Goal: Information Seeking & Learning: Learn about a topic

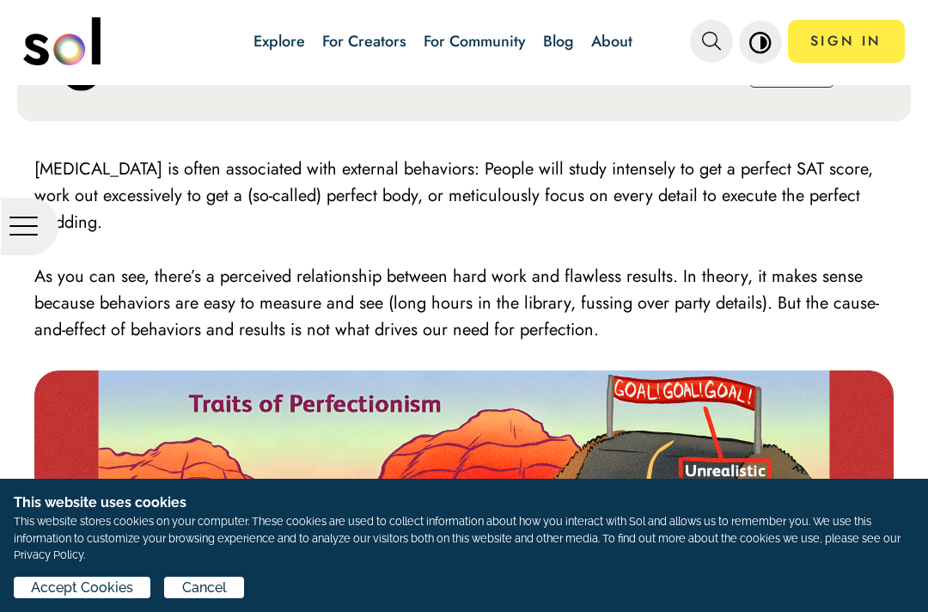
scroll to position [394, 0]
click at [205, 583] on span "Cancel" at bounding box center [204, 587] width 45 height 21
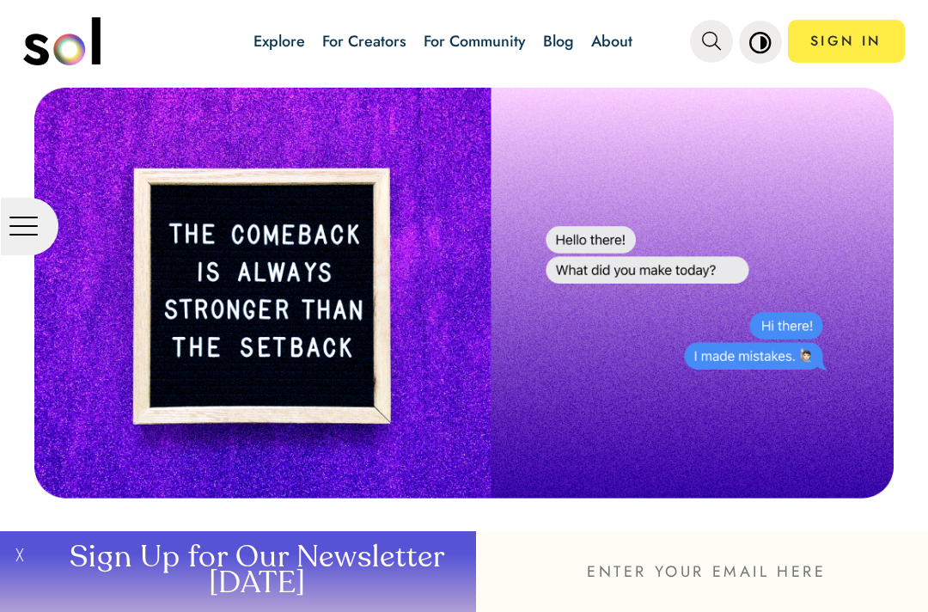
scroll to position [4058, 0]
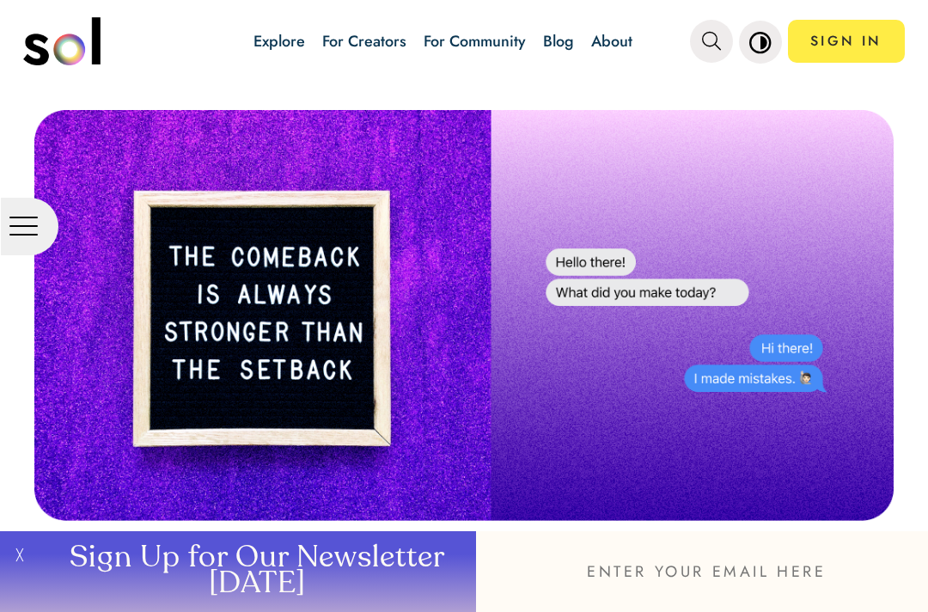
click at [857, 395] on img at bounding box center [463, 315] width 859 height 411
click at [360, 41] on link "For Creators" at bounding box center [364, 41] width 84 height 22
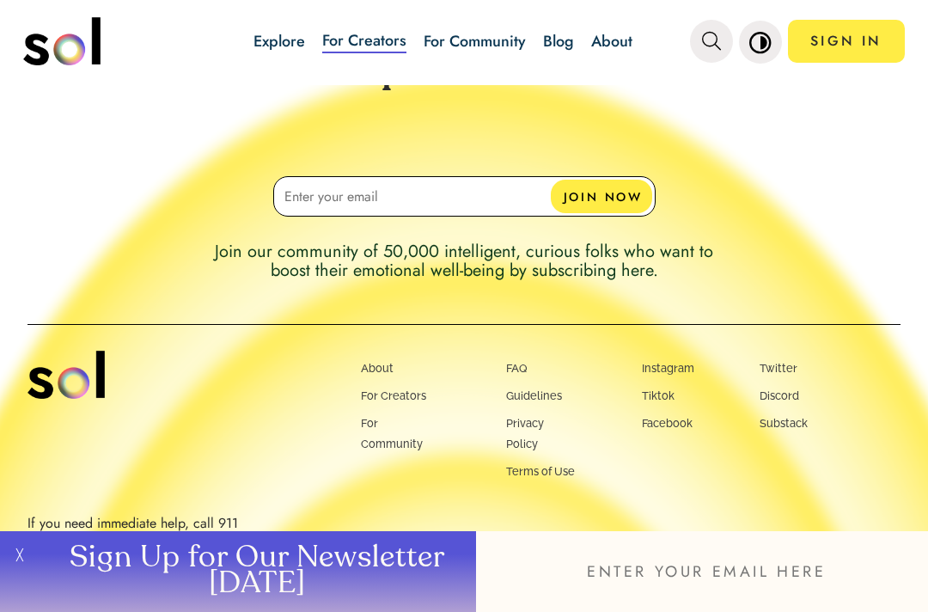
scroll to position [1414, 0]
click at [506, 374] on link "FAQ" at bounding box center [516, 368] width 21 height 14
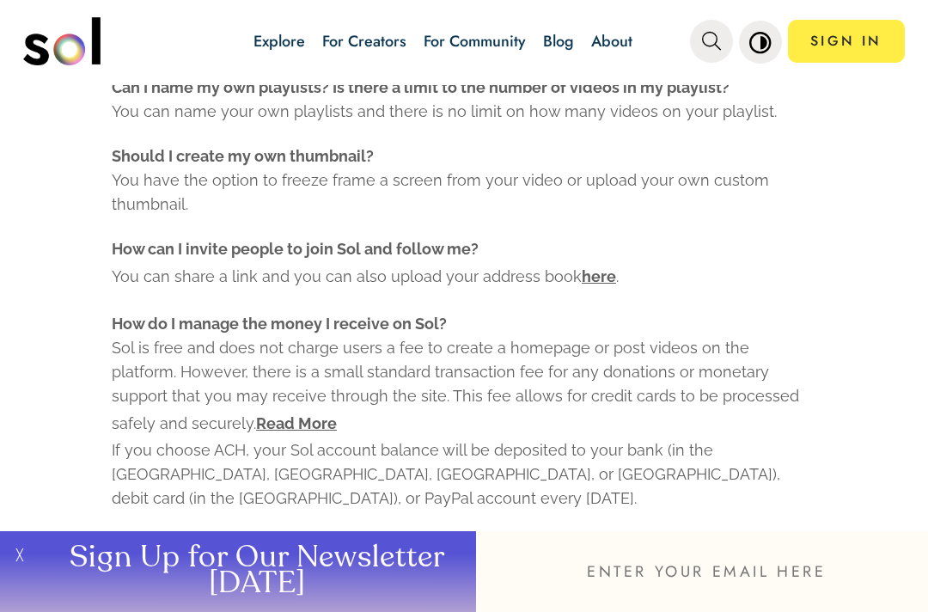
scroll to position [1067, 0]
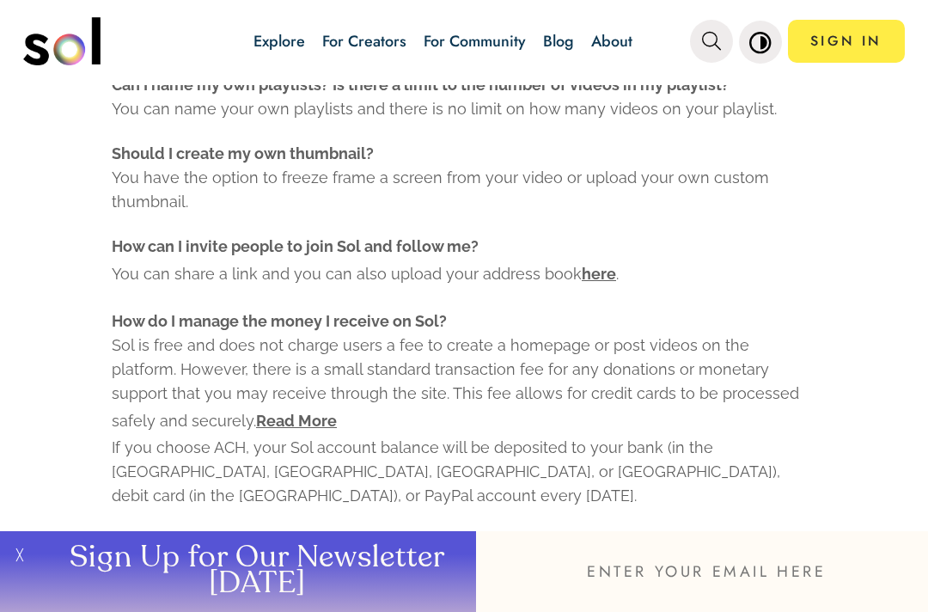
click at [51, 393] on div "FAQ What is Sol? [PERSON_NAME] provides a platform for passionate creators to s…" at bounding box center [464, 48] width 949 height 2083
click at [58, 388] on div "FAQ What is Sol? [PERSON_NAME] provides a platform for passionate creators to s…" at bounding box center [464, 48] width 949 height 2083
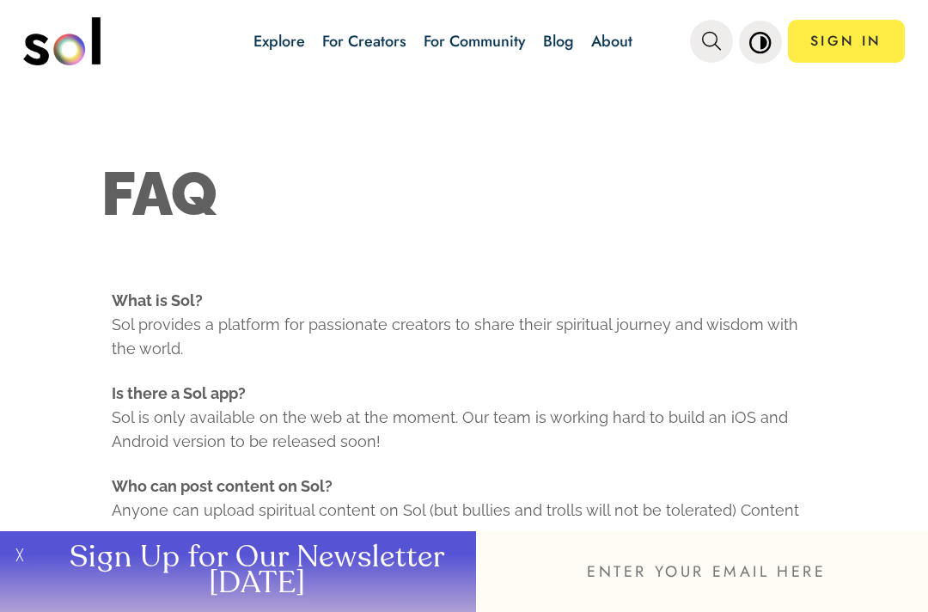
scroll to position [0, 0]
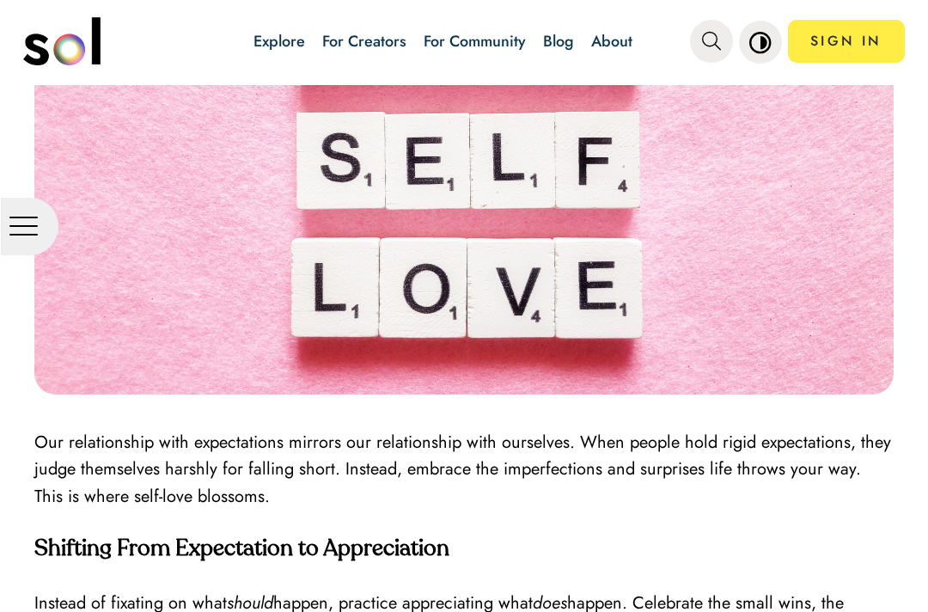
scroll to position [4868, 0]
click at [805, 367] on img at bounding box center [463, 153] width 859 height 484
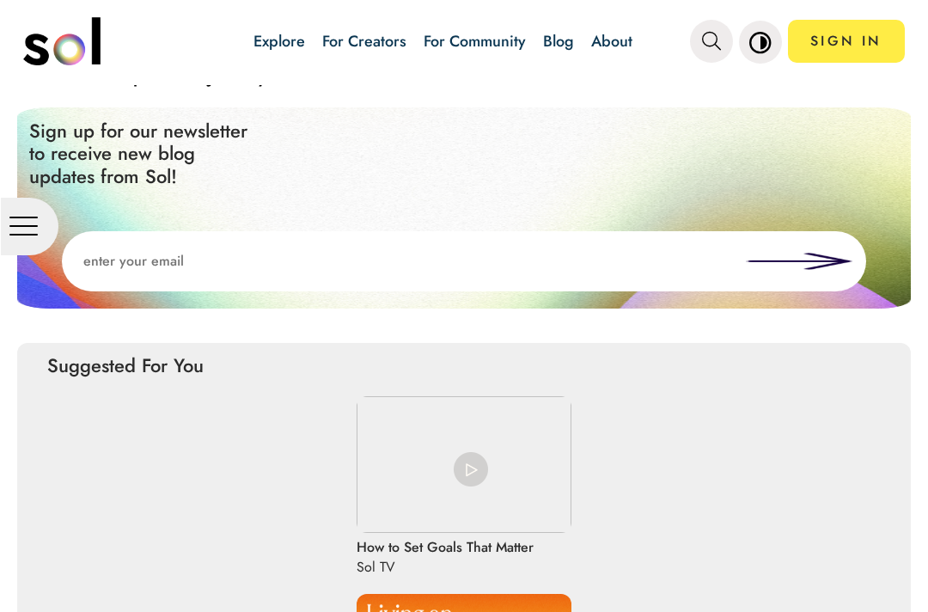
scroll to position [5798, 0]
